Goal: Task Accomplishment & Management: Manage account settings

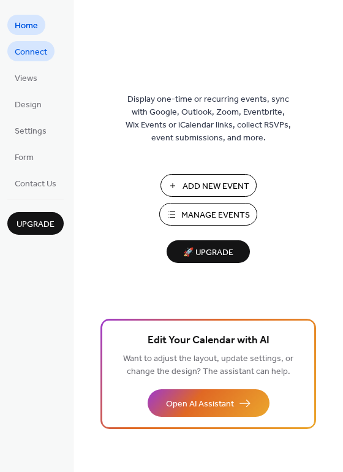
click at [23, 51] on span "Connect" at bounding box center [31, 52] width 33 height 13
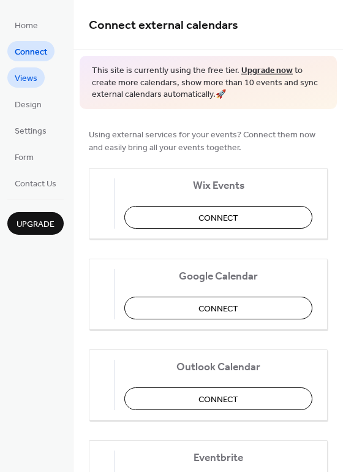
click at [31, 82] on span "Views" at bounding box center [26, 78] width 23 height 13
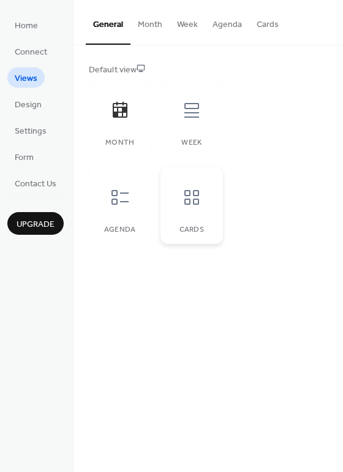
click at [199, 213] on div at bounding box center [192, 197] width 37 height 37
click at [269, 27] on button "Cards" at bounding box center [268, 22] width 37 height 44
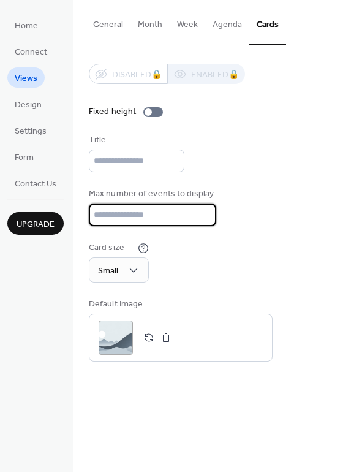
click at [201, 218] on input "**" at bounding box center [153, 215] width 128 height 23
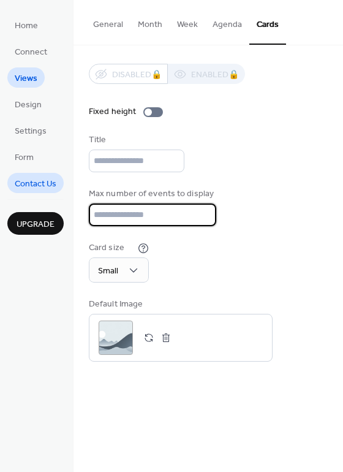
drag, startPoint x: 139, startPoint y: 215, endPoint x: 14, endPoint y: 177, distance: 130.9
click at [14, 177] on div "Home Connect Views Design Settings Form Contact Us Upgrade Views Upgrade Genera…" at bounding box center [171, 236] width 343 height 472
type input "*"
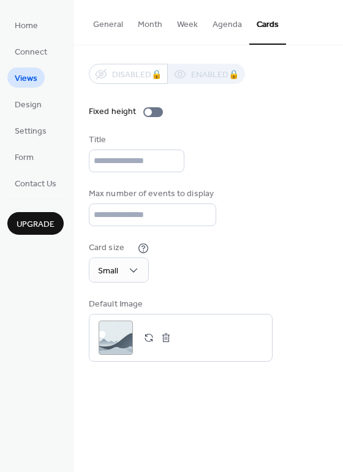
click at [243, 253] on div "Card size Small" at bounding box center [208, 262] width 239 height 41
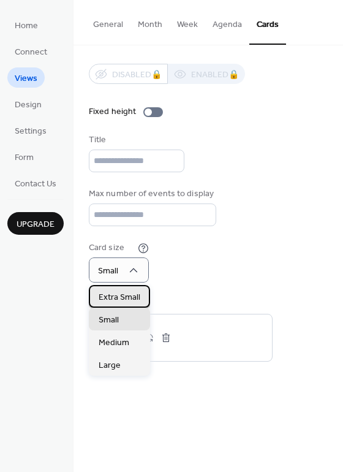
click at [130, 296] on span "Extra Small" at bounding box center [120, 297] width 42 height 13
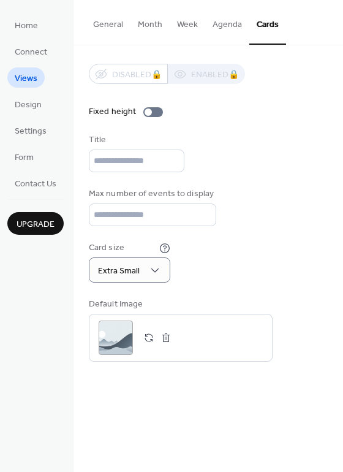
click at [247, 284] on div "Disabled 🔒 Enabled 🔒 Fixed height Title Max number of events to display * Card …" at bounding box center [208, 213] width 239 height 298
click at [150, 112] on div at bounding box center [148, 112] width 7 height 7
click at [223, 24] on button "Agenda" at bounding box center [227, 22] width 44 height 44
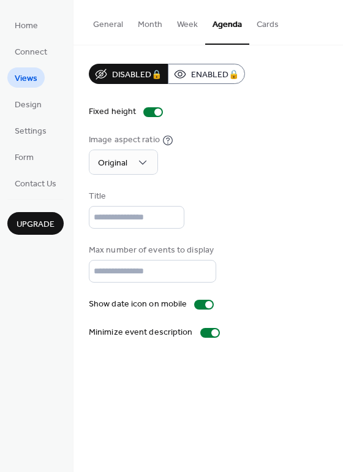
click at [188, 20] on button "Week" at bounding box center [188, 22] width 36 height 44
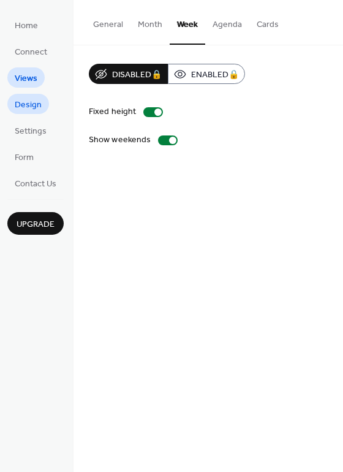
click at [40, 108] on span "Design" at bounding box center [28, 105] width 27 height 13
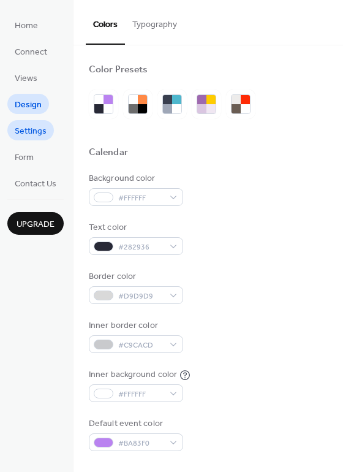
click at [32, 132] on span "Settings" at bounding box center [31, 131] width 32 height 13
